Goal: Use online tool/utility: Use online tool/utility

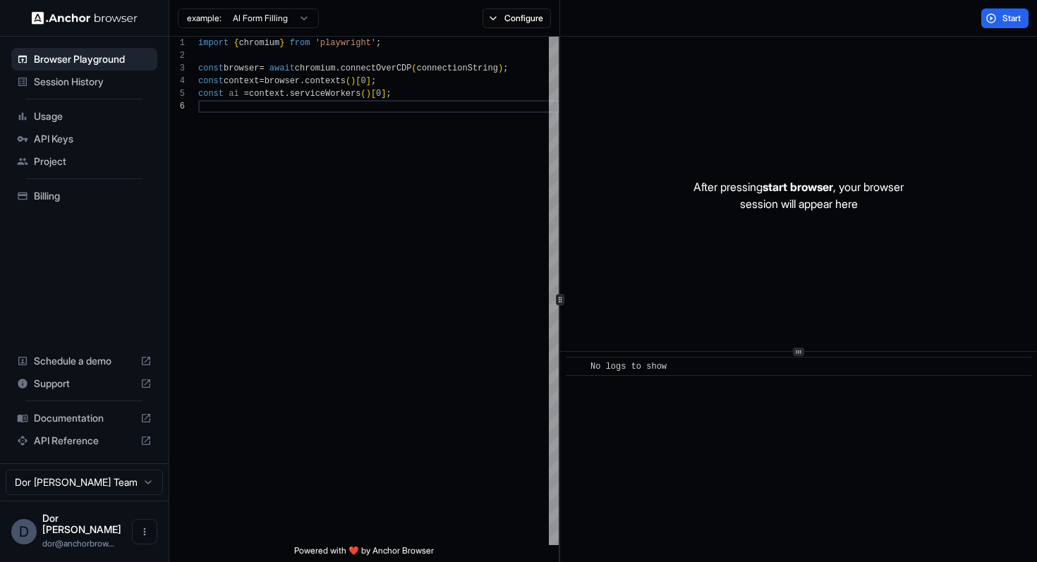
scroll to position [63, 0]
click at [513, 18] on button "Configure" at bounding box center [516, 18] width 68 height 20
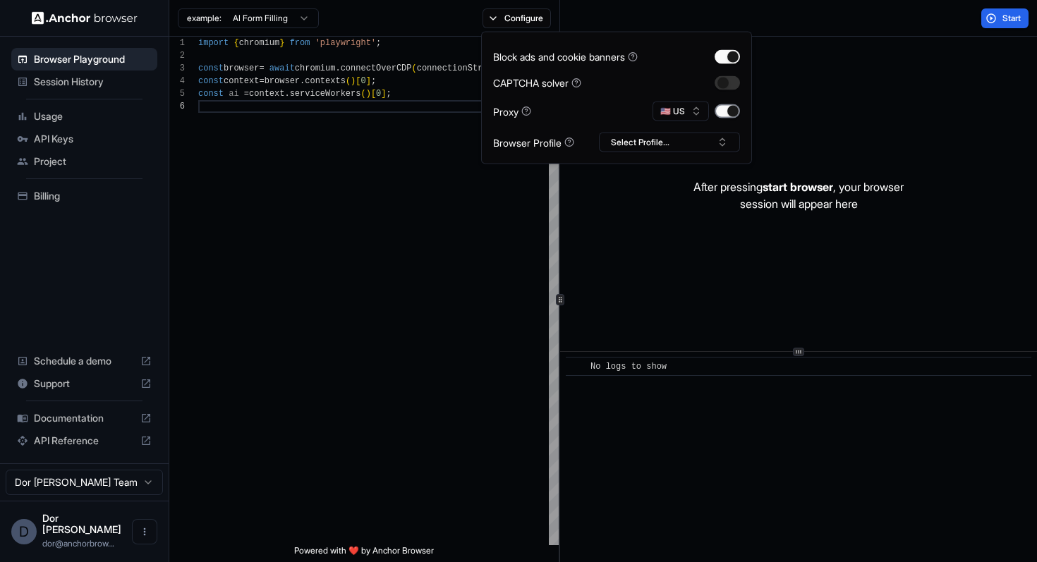
click at [731, 106] on button "button" at bounding box center [726, 111] width 25 height 14
click at [1005, 18] on span "Start" at bounding box center [1012, 18] width 20 height 11
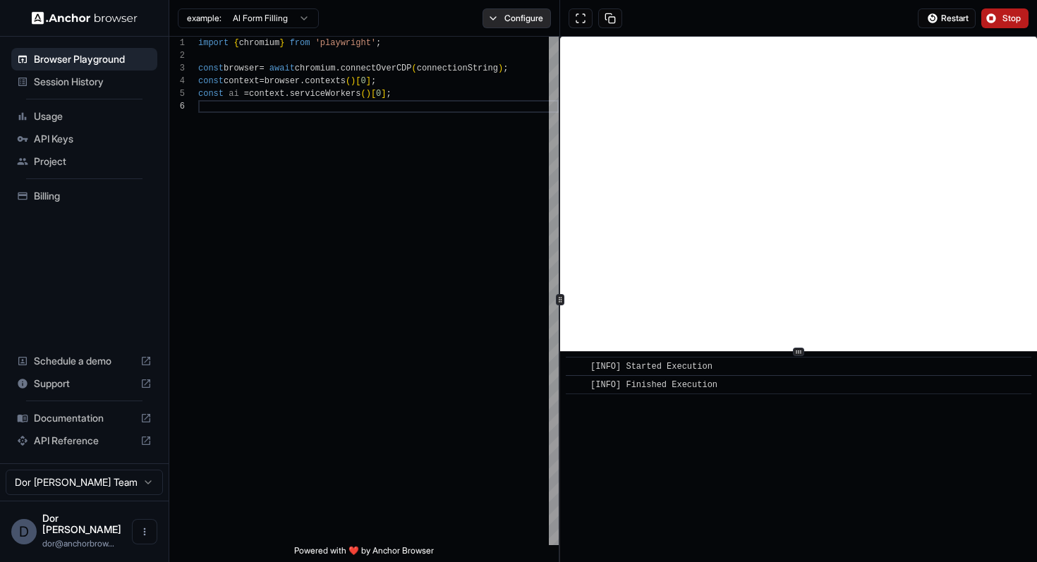
click at [525, 19] on button "Configure" at bounding box center [516, 18] width 68 height 20
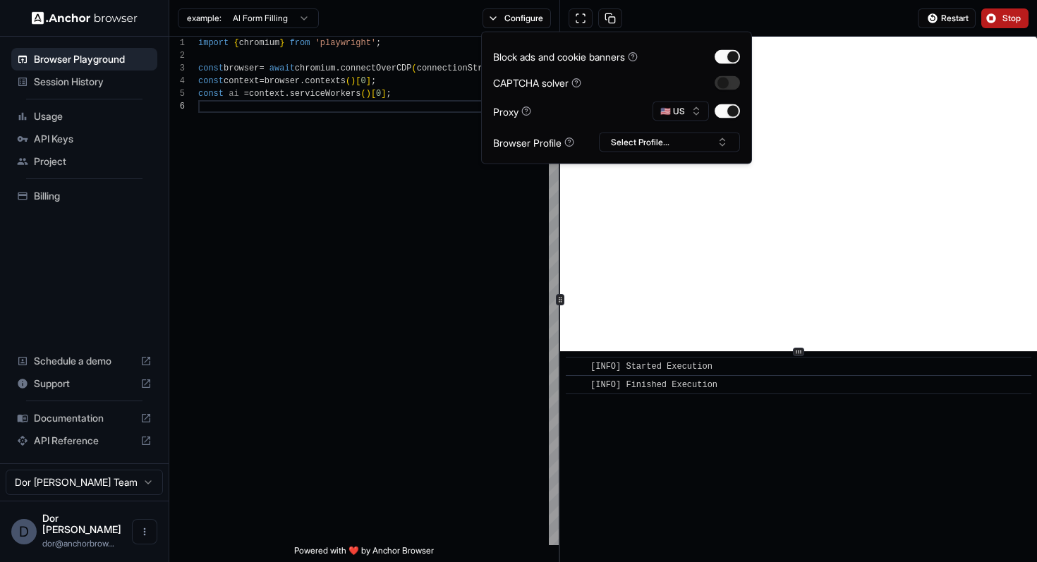
click at [699, 14] on div "Restart Stop" at bounding box center [798, 18] width 477 height 37
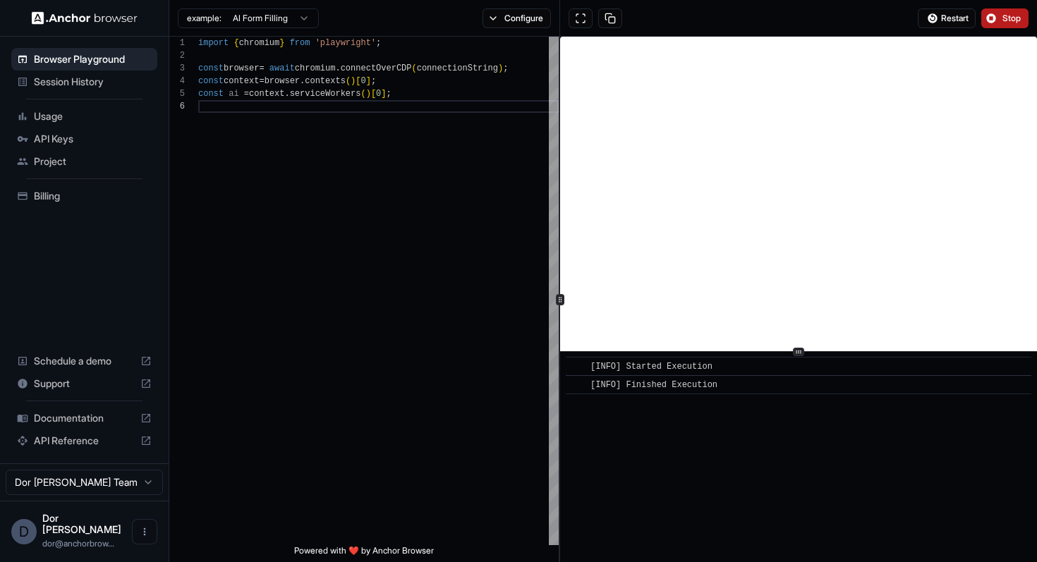
click at [676, 20] on div "Restart Stop" at bounding box center [798, 18] width 477 height 37
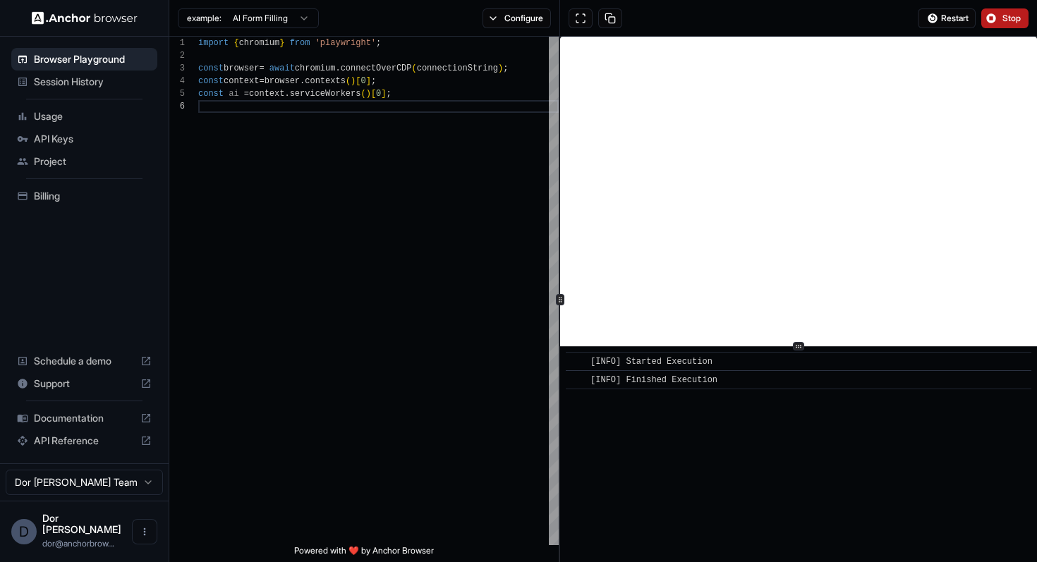
click at [796, 343] on icon at bounding box center [798, 346] width 7 height 7
click at [609, 15] on button at bounding box center [610, 18] width 24 height 20
click at [585, 20] on button at bounding box center [580, 18] width 24 height 20
click at [59, 83] on span "Session History" at bounding box center [93, 82] width 118 height 14
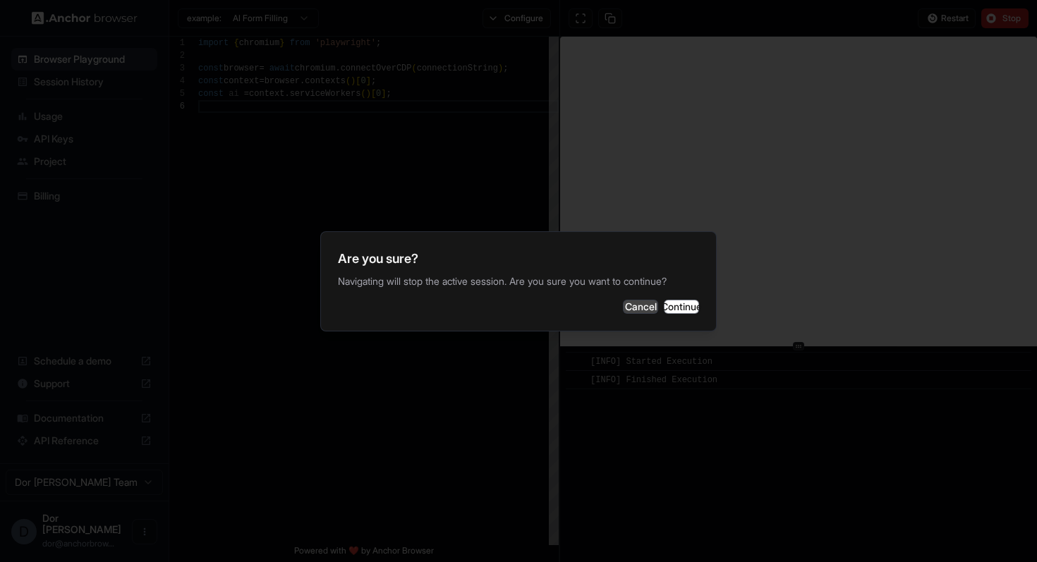
click at [623, 305] on button "Cancel" at bounding box center [640, 307] width 35 height 14
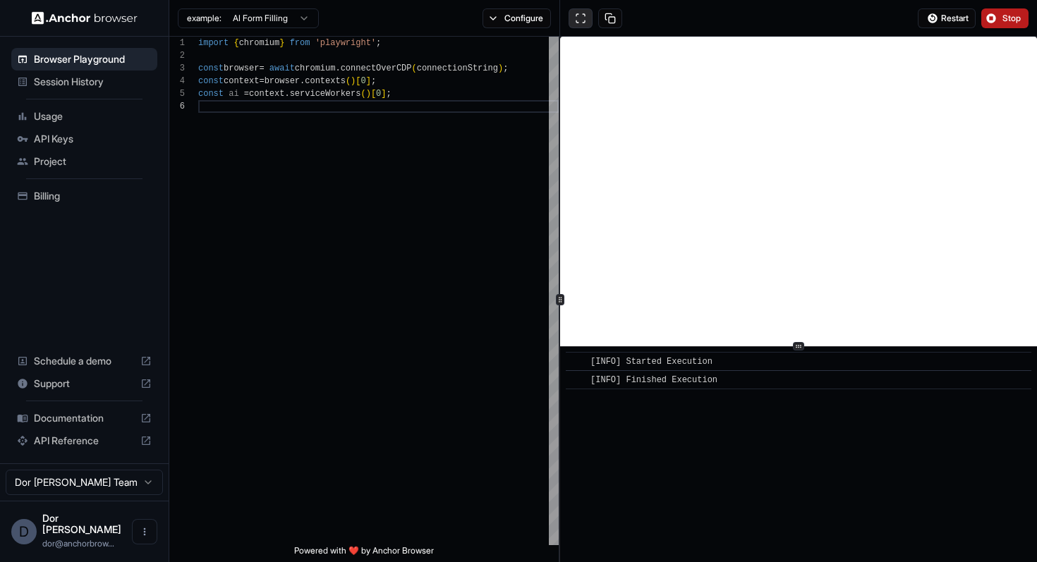
click at [584, 19] on button at bounding box center [580, 18] width 24 height 20
click at [951, 19] on span "Restart" at bounding box center [955, 18] width 28 height 11
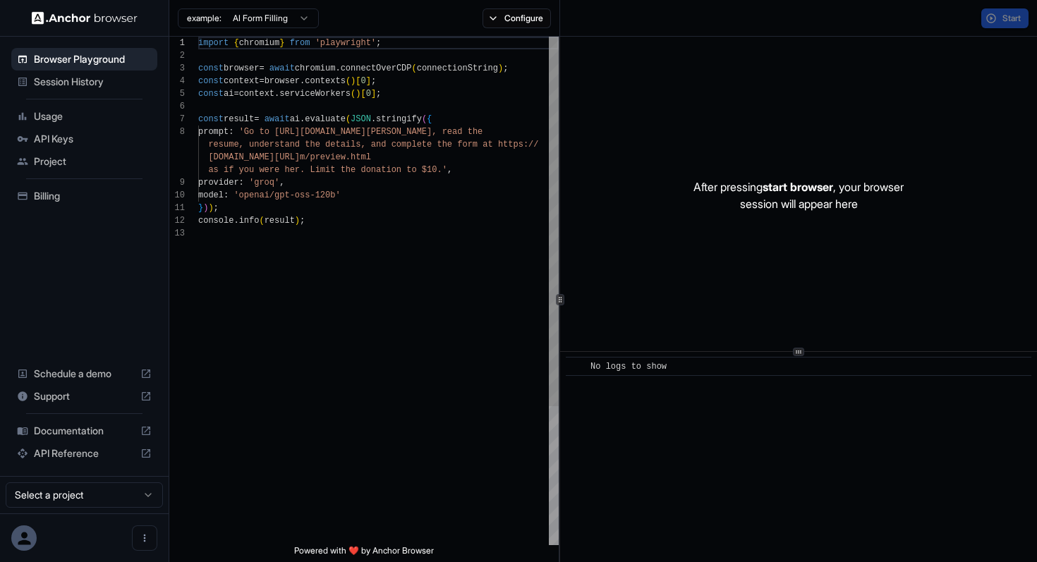
scroll to position [89, 0]
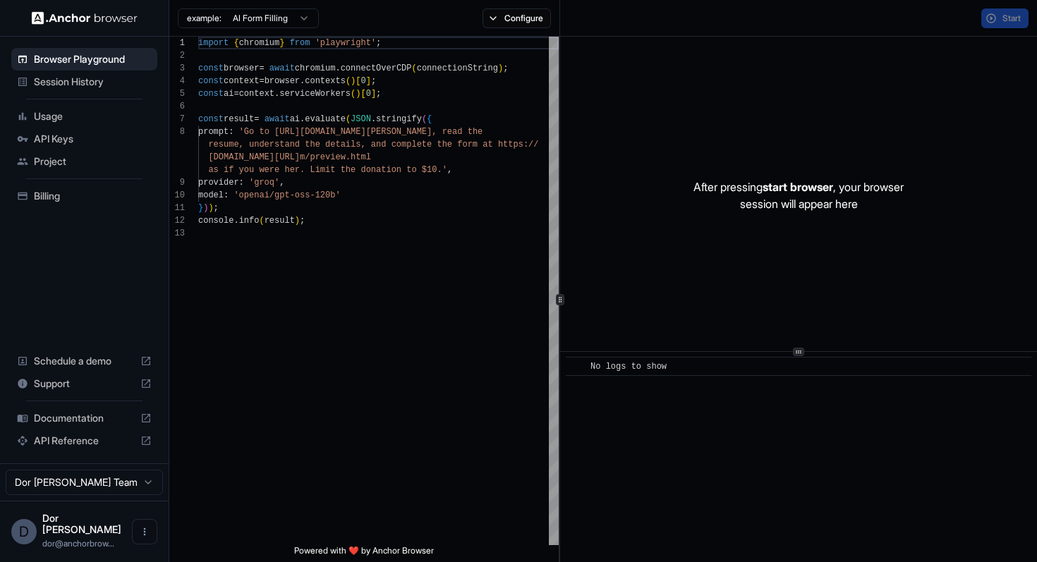
click at [67, 82] on span "Session History" at bounding box center [93, 82] width 118 height 14
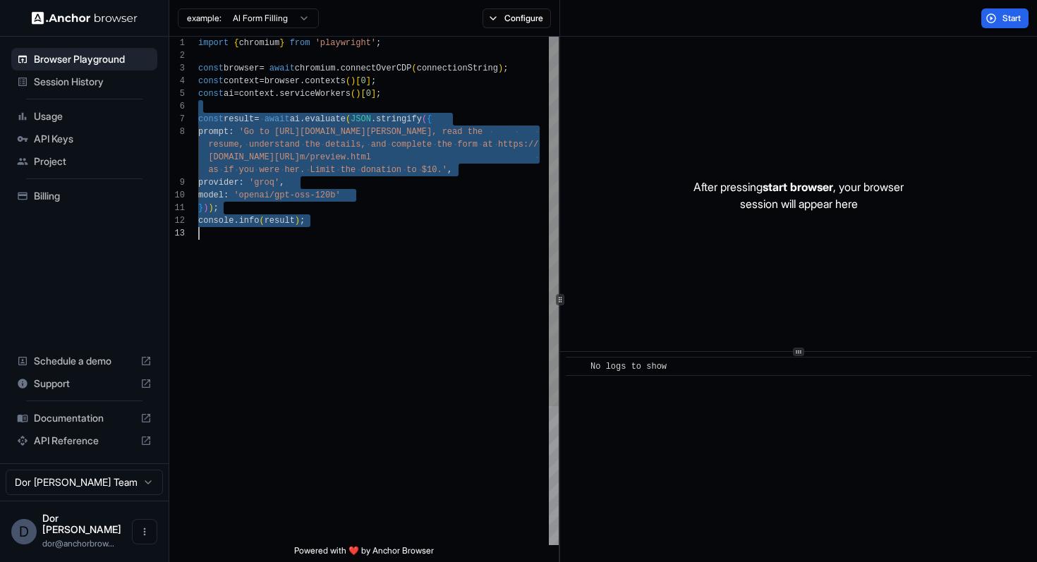
drag, startPoint x: 339, startPoint y: 105, endPoint x: 315, endPoint y: 324, distance: 219.9
click at [315, 324] on div "import { chromium } from 'playwright' ; const browser = await chromium . connec…" at bounding box center [378, 386] width 360 height 699
type textarea "**********"
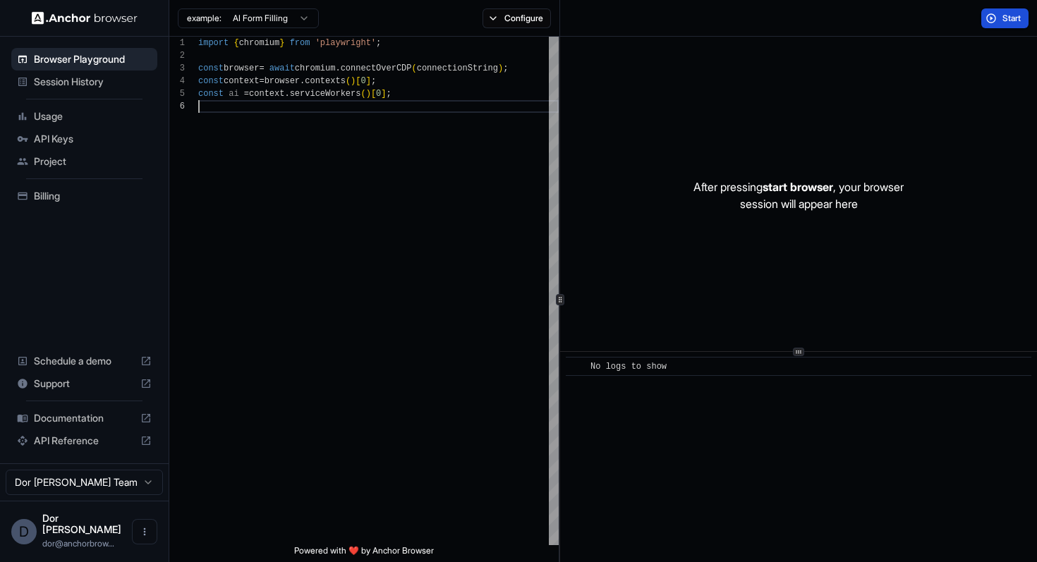
click at [1008, 25] on button "Start" at bounding box center [1004, 18] width 47 height 20
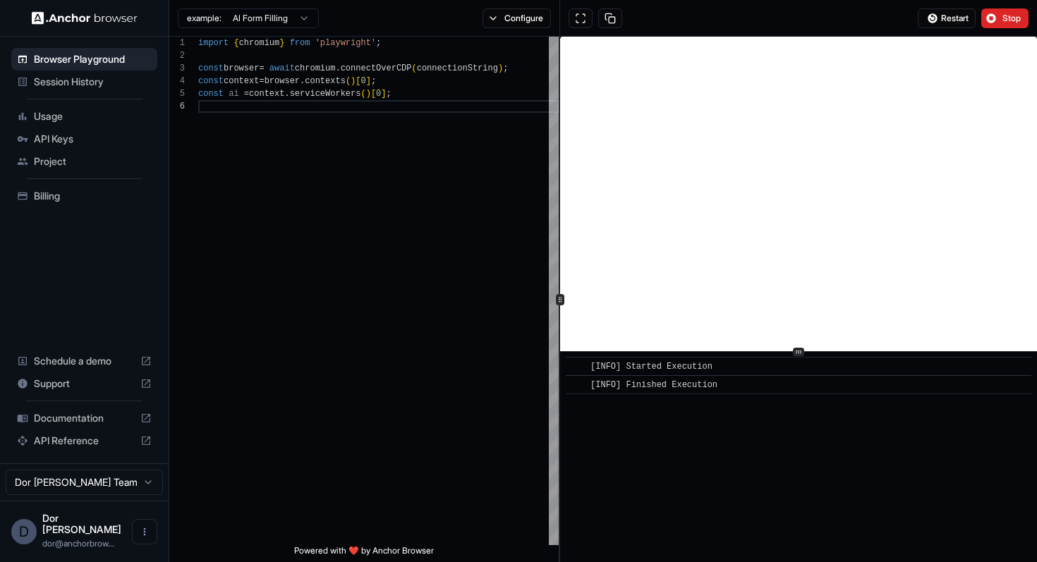
click at [702, 19] on div "Restart Stop" at bounding box center [798, 18] width 477 height 37
